Goal: Find specific page/section: Find specific page/section

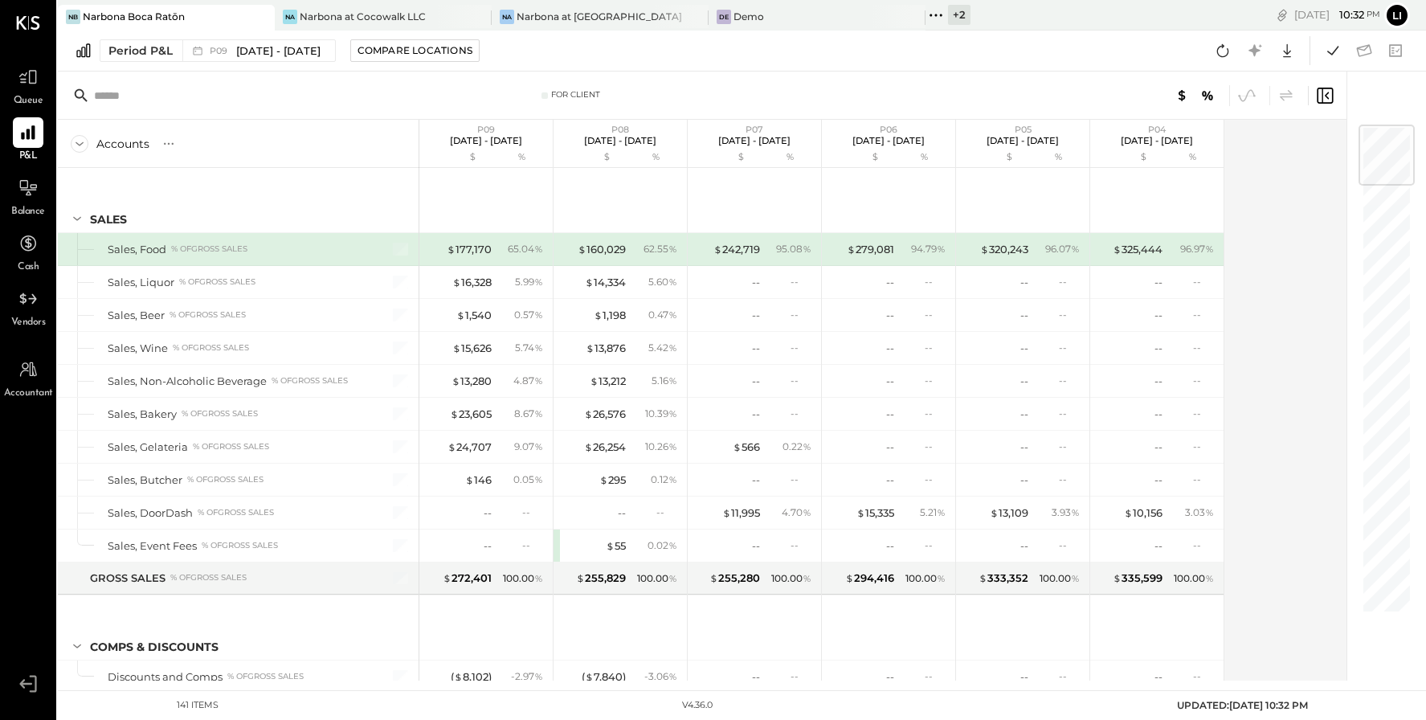
click at [941, 18] on icon at bounding box center [936, 15] width 21 height 21
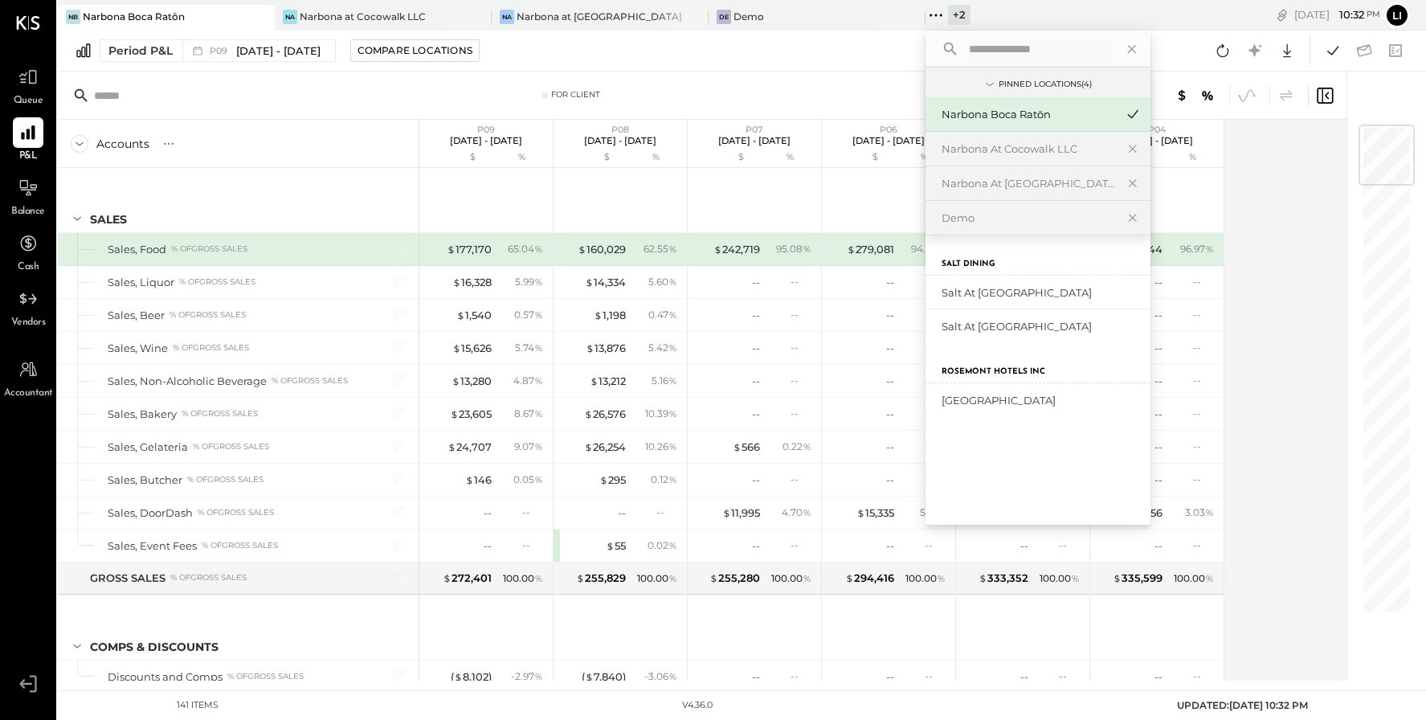
click at [1024, 468] on div "Salt Dining Salt at [PERSON_NAME] Salt at [GEOGRAPHIC_DATA] Hotels Inc [GEOGRAP…" at bounding box center [1038, 379] width 225 height 289
click at [397, 26] on div "Na Narbona at Cocowalk LLC" at bounding box center [383, 18] width 217 height 26
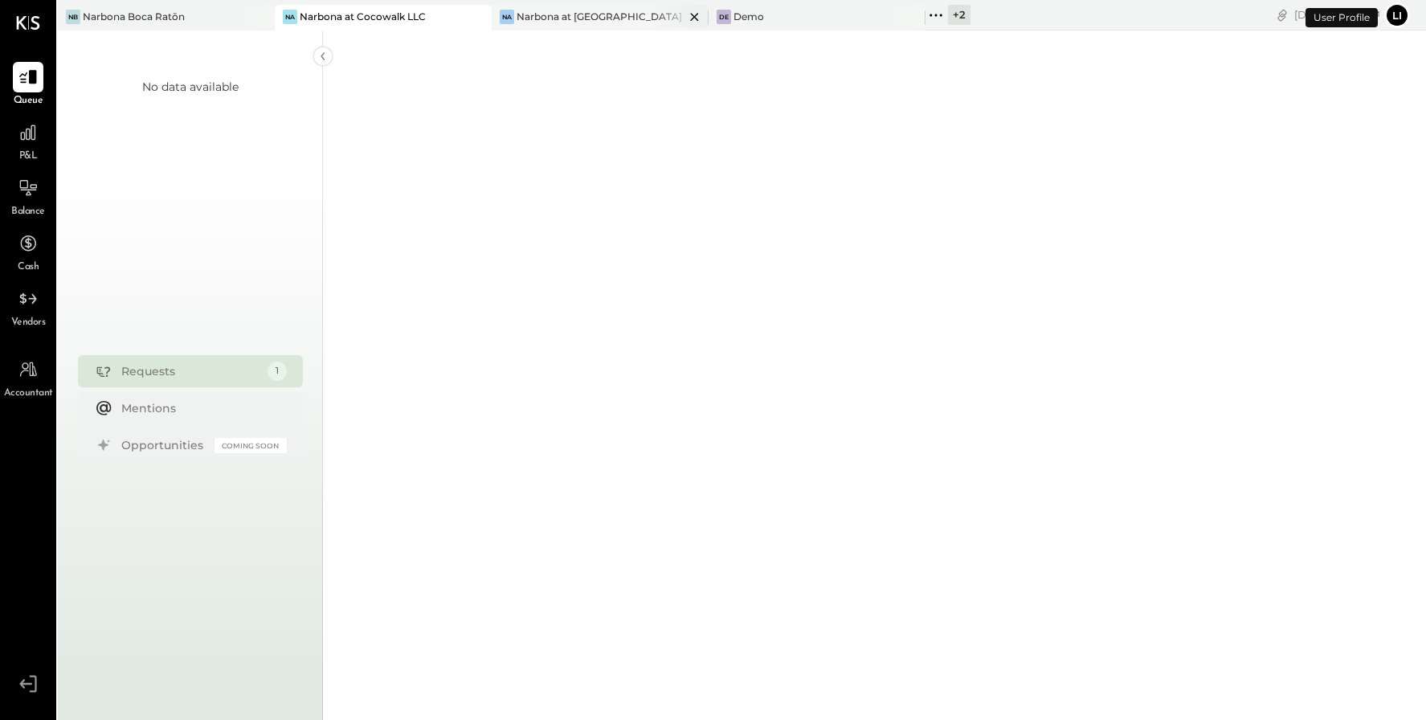
click at [569, 24] on div "Na Narbona at [GEOGRAPHIC_DATA] LLC" at bounding box center [600, 18] width 217 height 26
click at [760, 25] on div "De Demo" at bounding box center [817, 18] width 217 height 26
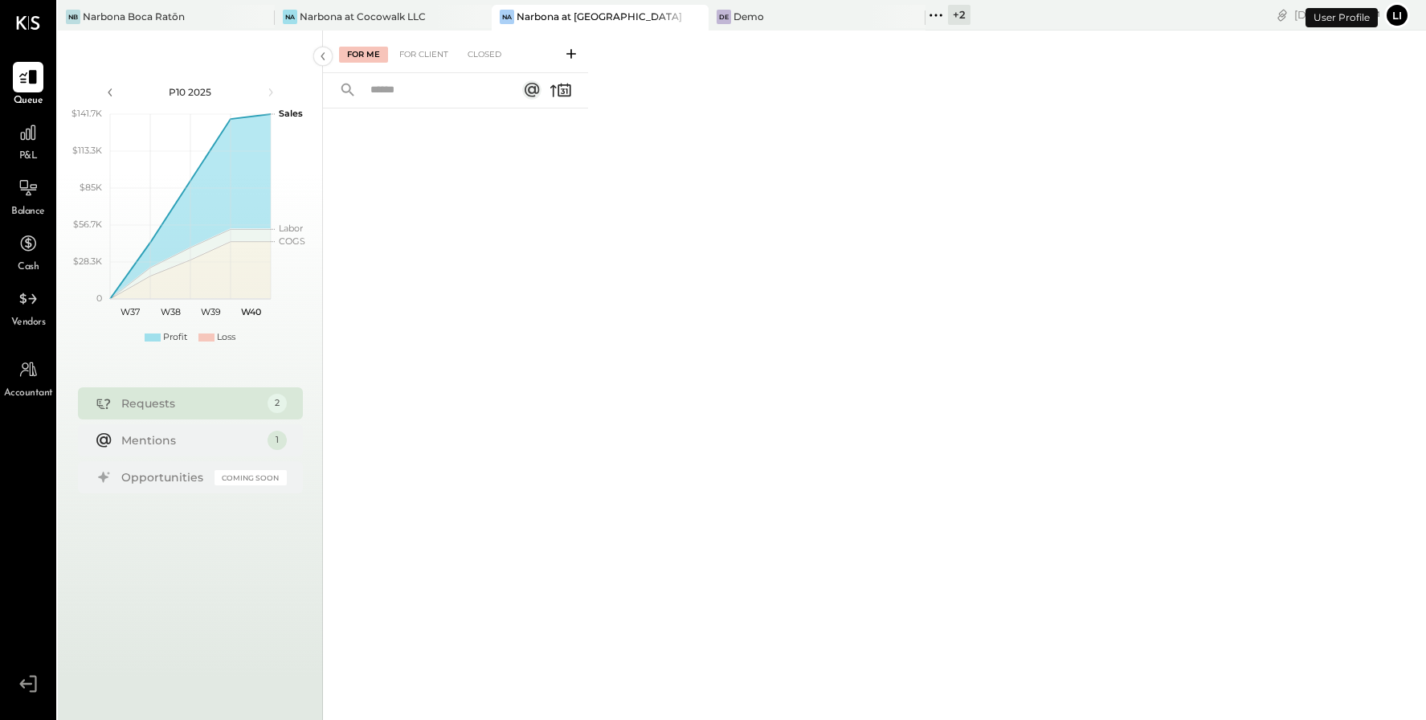
click at [825, 33] on div "For Me For Client Closed" at bounding box center [874, 373] width 1103 height 685
click at [799, 17] on div "De Demo" at bounding box center [805, 17] width 193 height 14
click at [913, 19] on icon at bounding box center [911, 16] width 20 height 19
click at [909, 13] on icon at bounding box center [911, 16] width 20 height 19
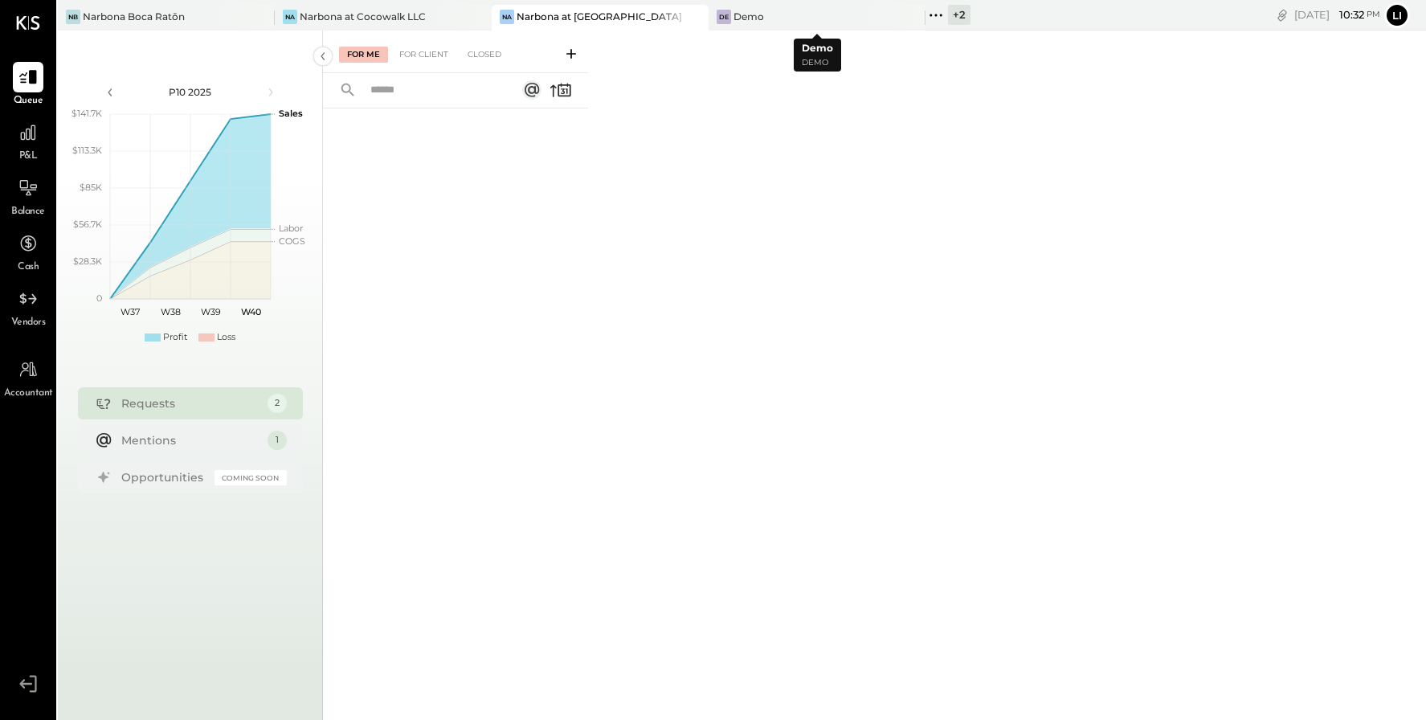
click at [941, 11] on icon at bounding box center [936, 15] width 21 height 21
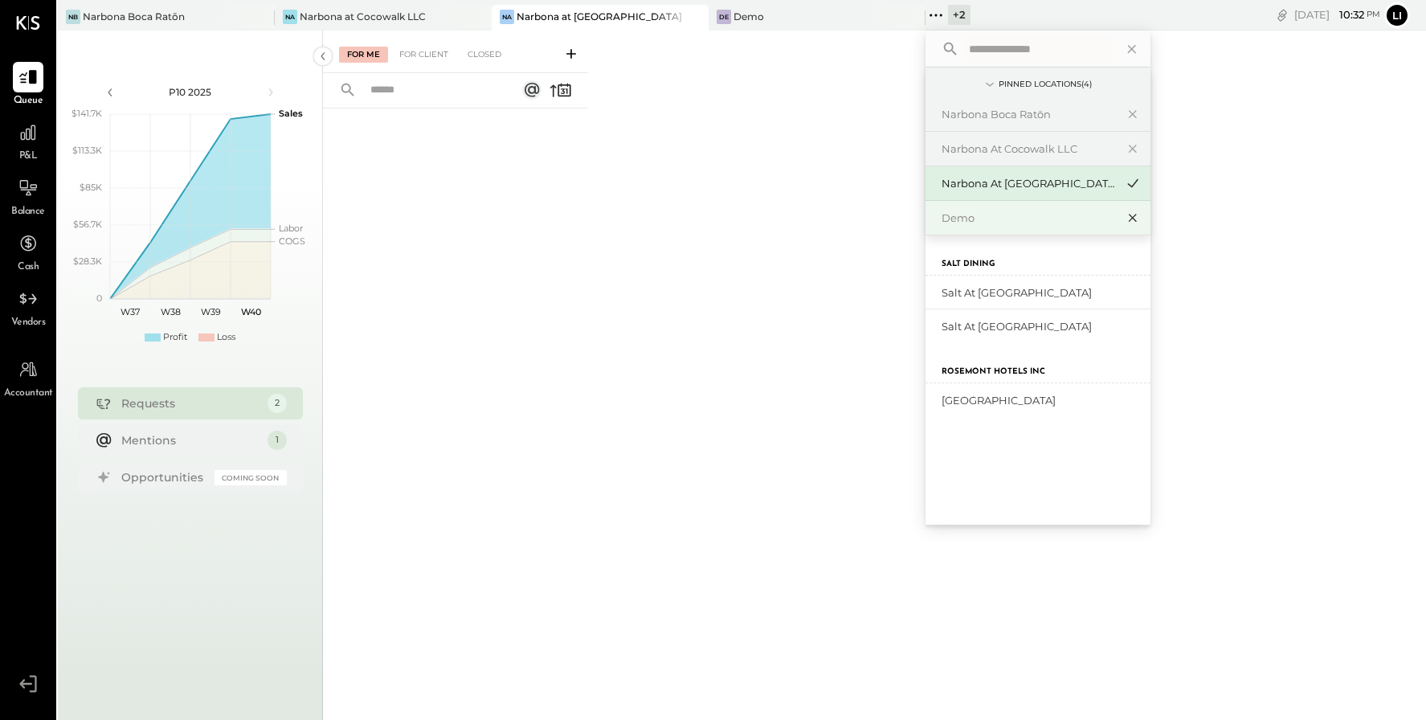
click at [1134, 219] on icon at bounding box center [1133, 219] width 8 height 8
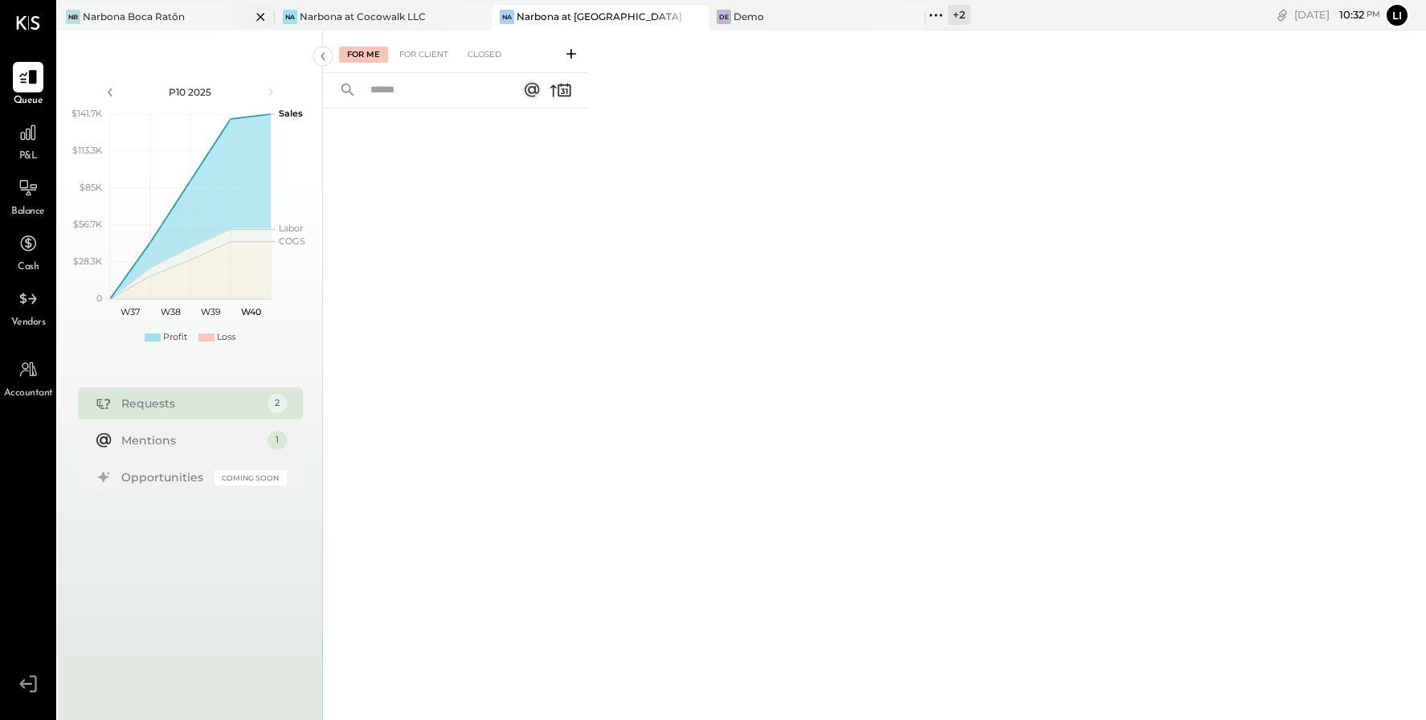
click at [172, 14] on div "Narbona Boca Ratōn" at bounding box center [134, 17] width 102 height 14
click at [477, 18] on icon at bounding box center [478, 16] width 20 height 19
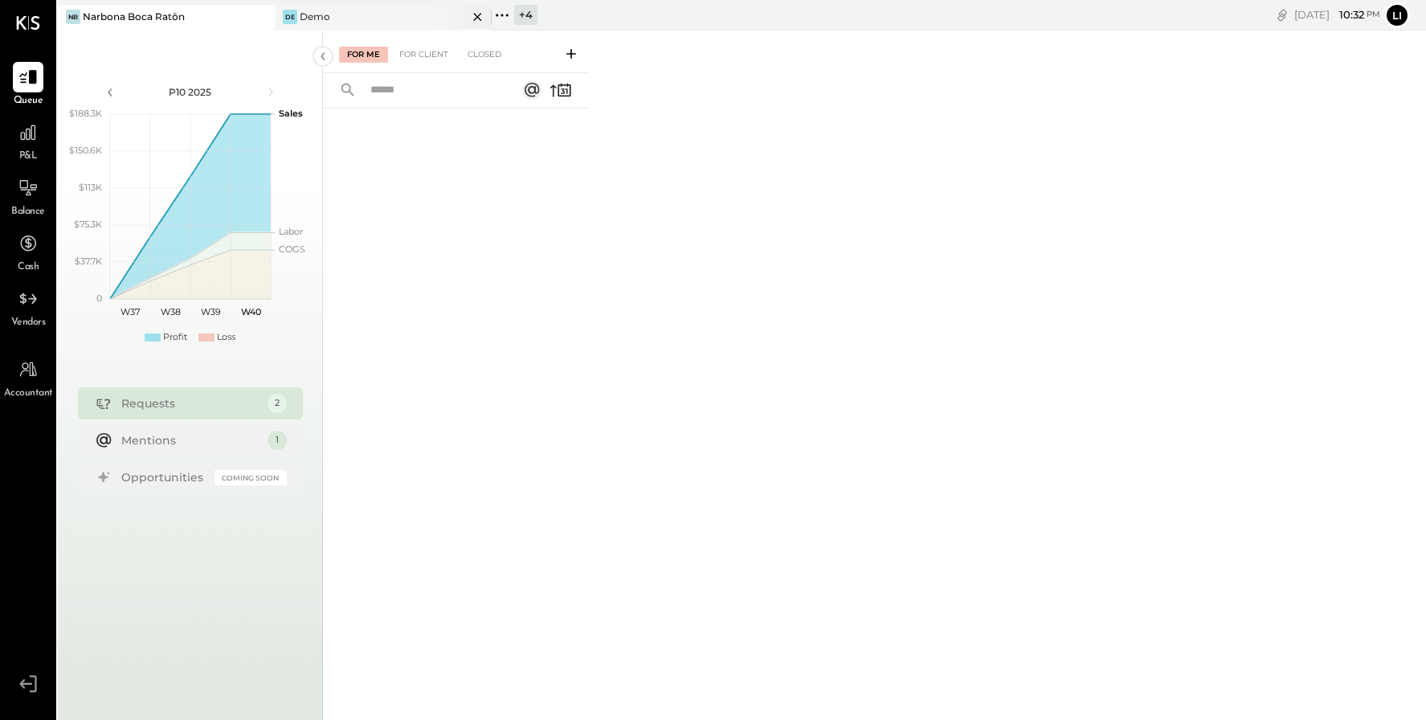
click at [368, 19] on div "De Demo" at bounding box center [371, 17] width 193 height 14
click at [292, 17] on div "De" at bounding box center [290, 17] width 14 height 14
click at [316, 10] on div "Demo" at bounding box center [315, 17] width 31 height 14
click at [503, 15] on icon at bounding box center [502, 15] width 21 height 21
